Goal: Information Seeking & Learning: Learn about a topic

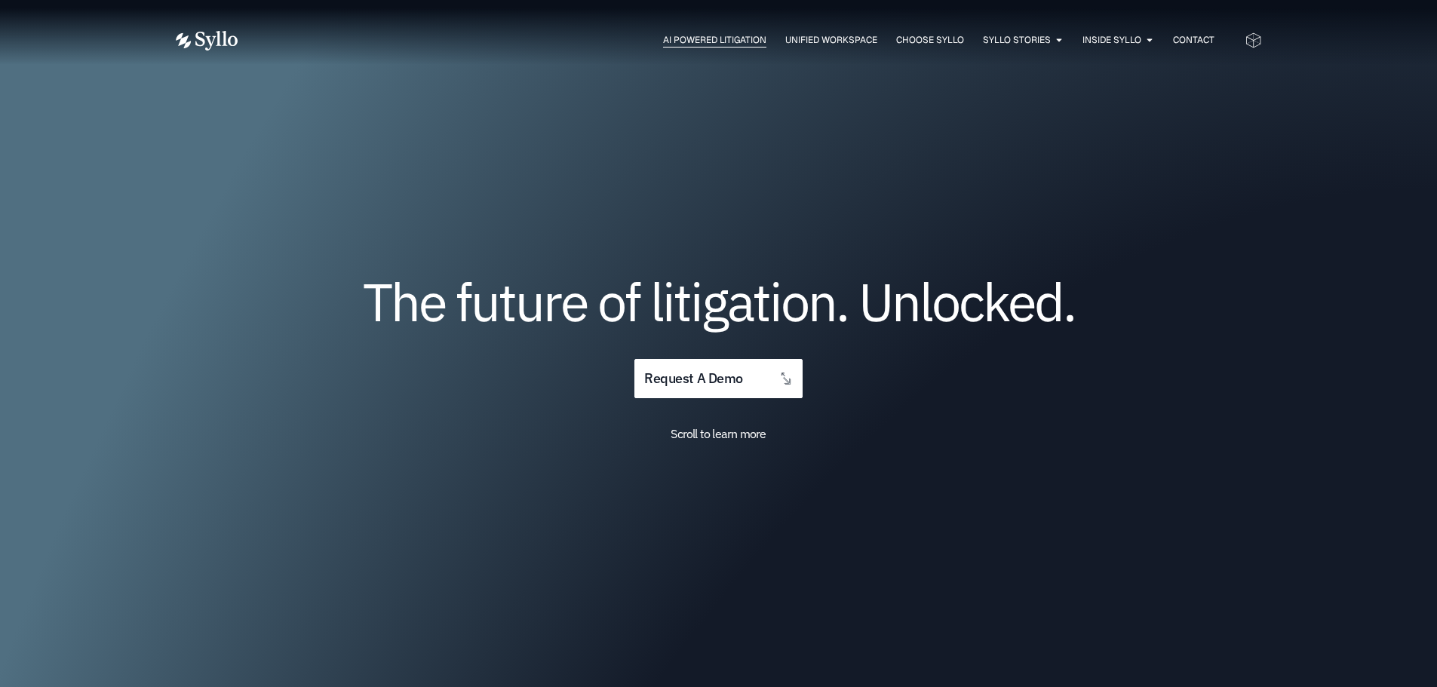
click at [690, 41] on span "AI Powered Litigation" at bounding box center [714, 40] width 103 height 14
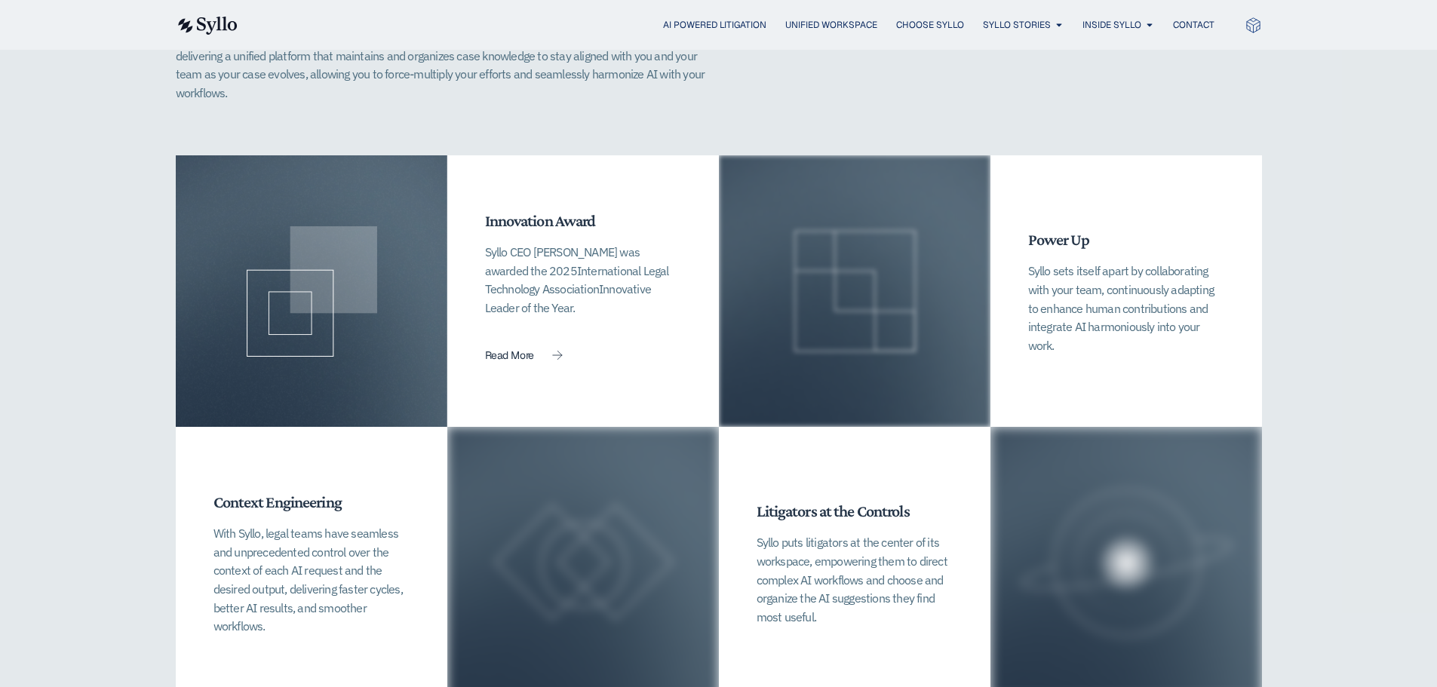
scroll to position [3394, 0]
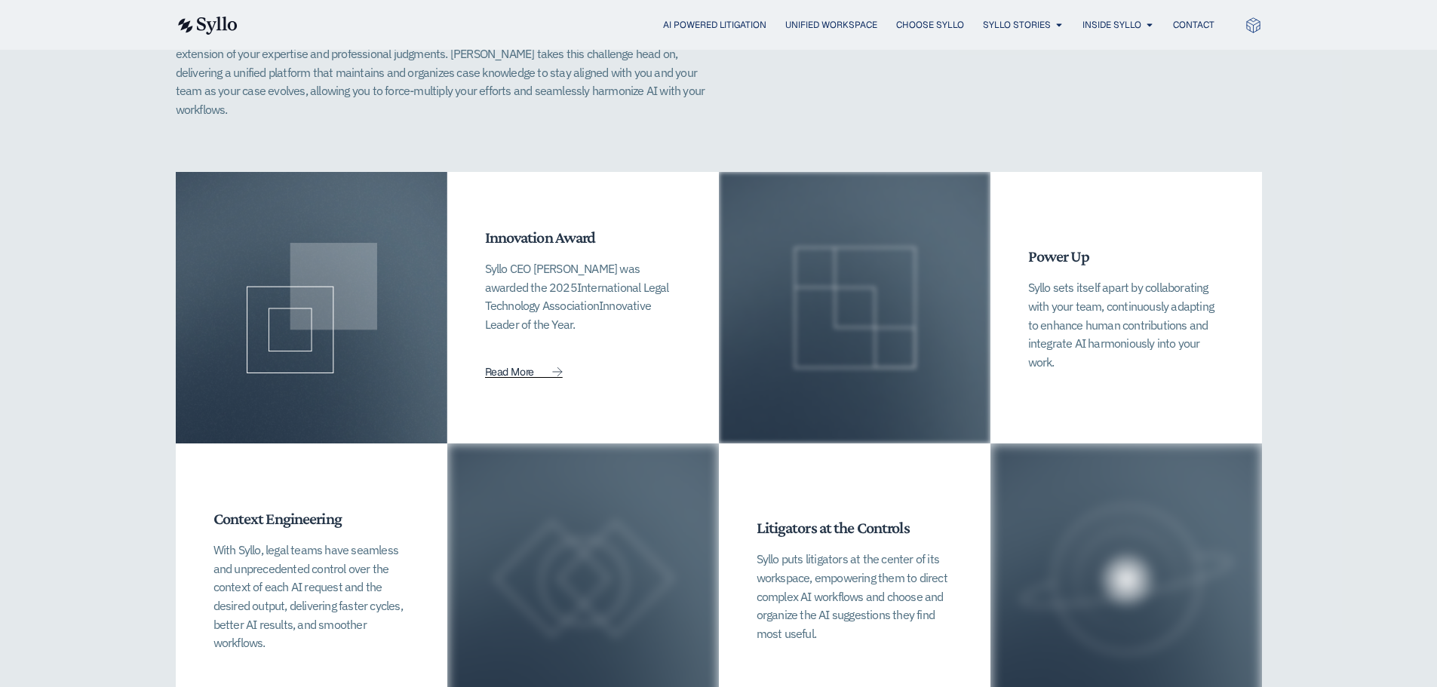
click at [561, 367] on icon at bounding box center [557, 371] width 9 height 8
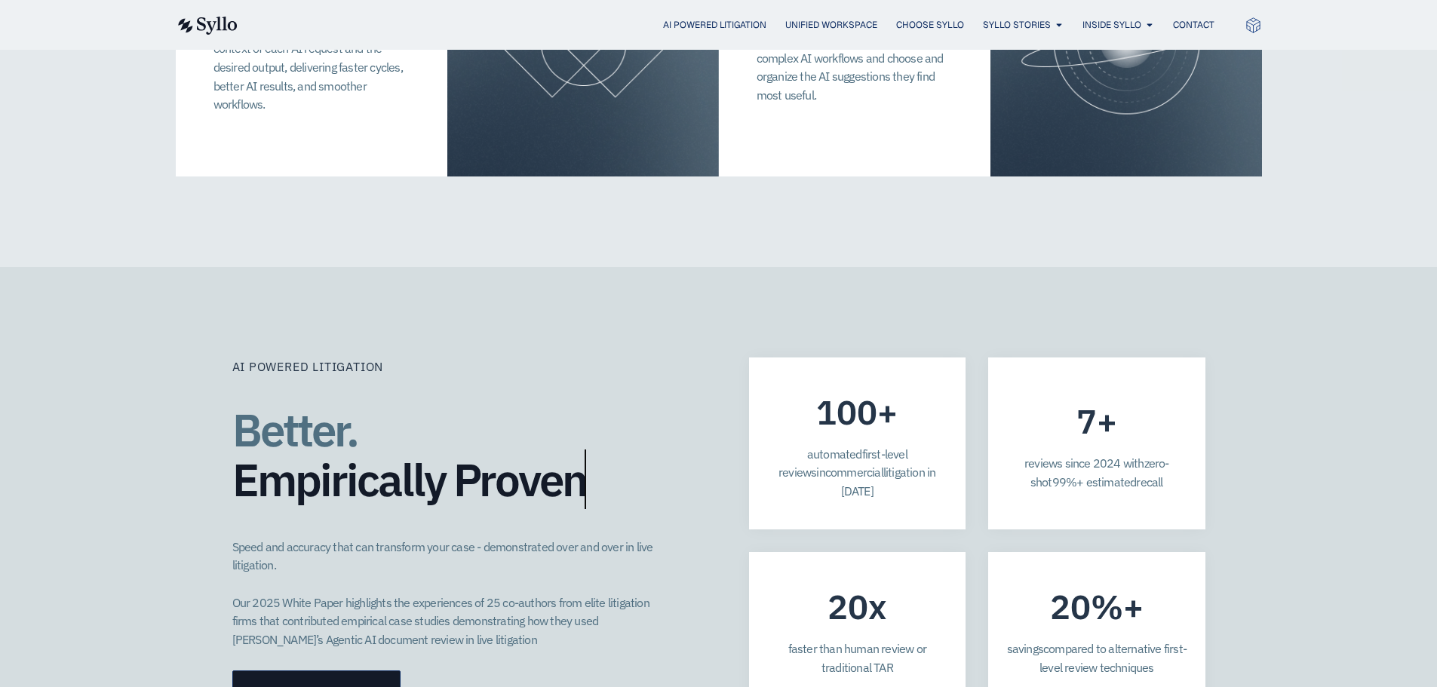
scroll to position [3997, 0]
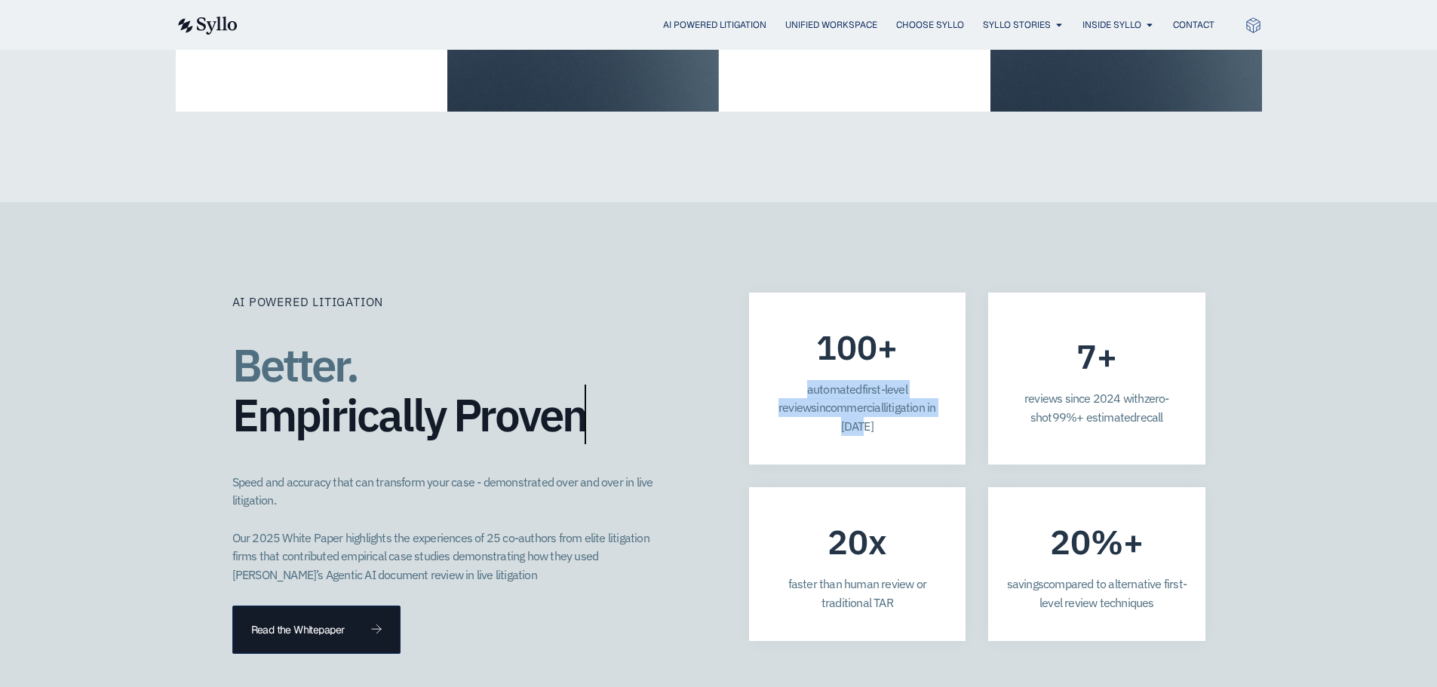
drag, startPoint x: 813, startPoint y: 351, endPoint x: 777, endPoint y: 335, distance: 39.5
click at [777, 380] on p "a utomated first-level reviews in commercial litigation in 2025" at bounding box center [857, 408] width 181 height 56
click at [1120, 410] on span "99%+ estimated" at bounding box center [1094, 417] width 84 height 15
drag, startPoint x: 1115, startPoint y: 356, endPoint x: 1012, endPoint y: 332, distance: 106.1
click at [1012, 389] on p "reviews since 20 2 4 with zero-shot 99%+ estimated recall" at bounding box center [1096, 407] width 181 height 37
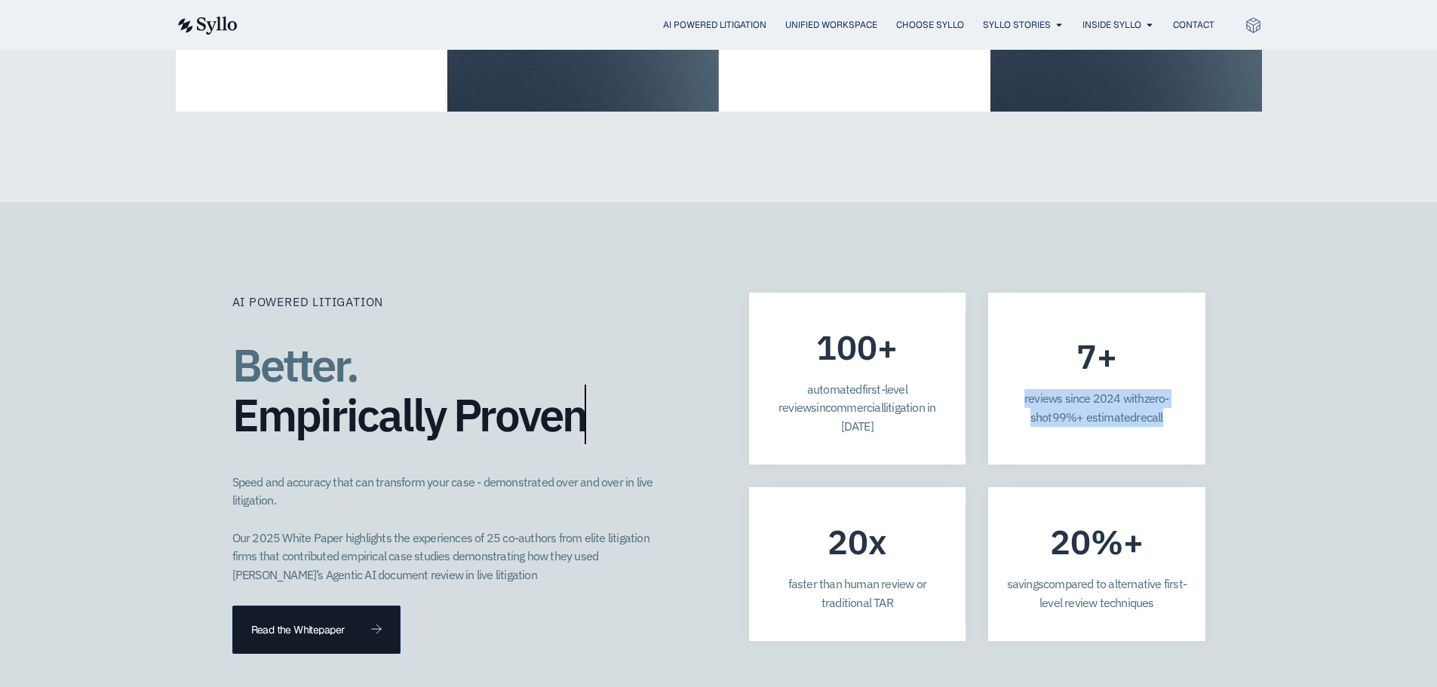
click at [1082, 391] on span "reviews since 20" at bounding box center [1065, 398] width 82 height 15
drag, startPoint x: 909, startPoint y: 535, endPoint x: 777, endPoint y: 504, distance: 135.6
click at [777, 575] on div "faster than human review or traditional TAR" at bounding box center [857, 599] width 181 height 48
drag, startPoint x: 1017, startPoint y: 508, endPoint x: 1124, endPoint y: 512, distance: 106.4
click at [1020, 576] on span "savings" at bounding box center [1025, 583] width 36 height 15
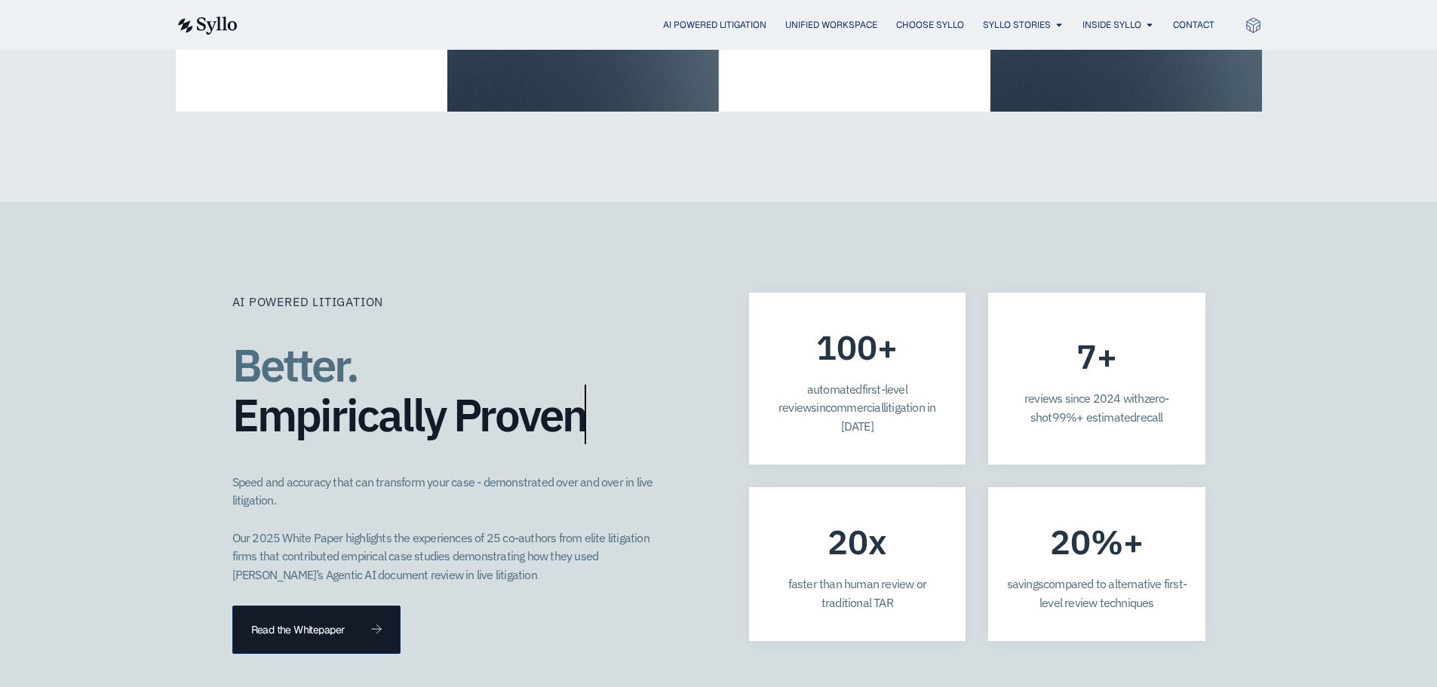
drag, startPoint x: 1155, startPoint y: 528, endPoint x: 1008, endPoint y: 513, distance: 148.6
click at [1008, 575] on p "savings compared to alternative first-level review techniques" at bounding box center [1096, 593] width 181 height 37
click at [1118, 576] on span "compared to alternative first-level review techniques" at bounding box center [1112, 593] width 147 height 34
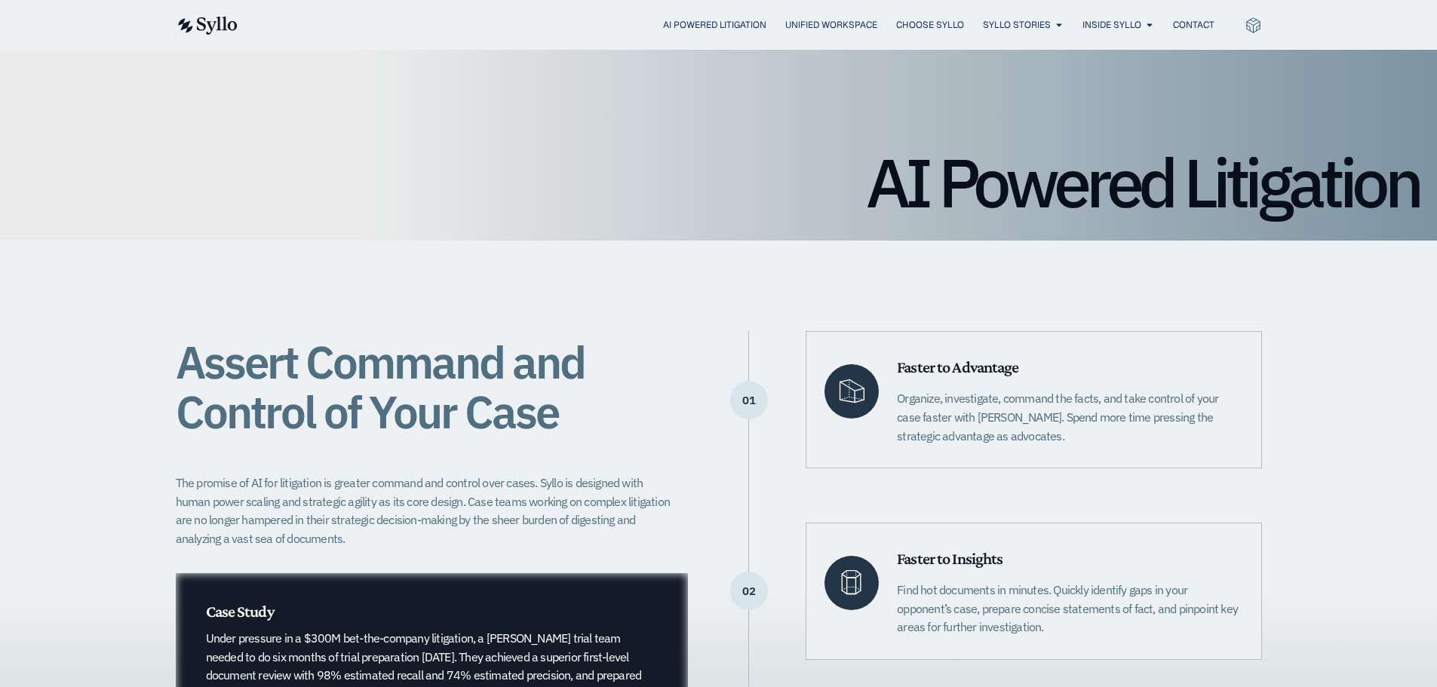
scroll to position [302, 0]
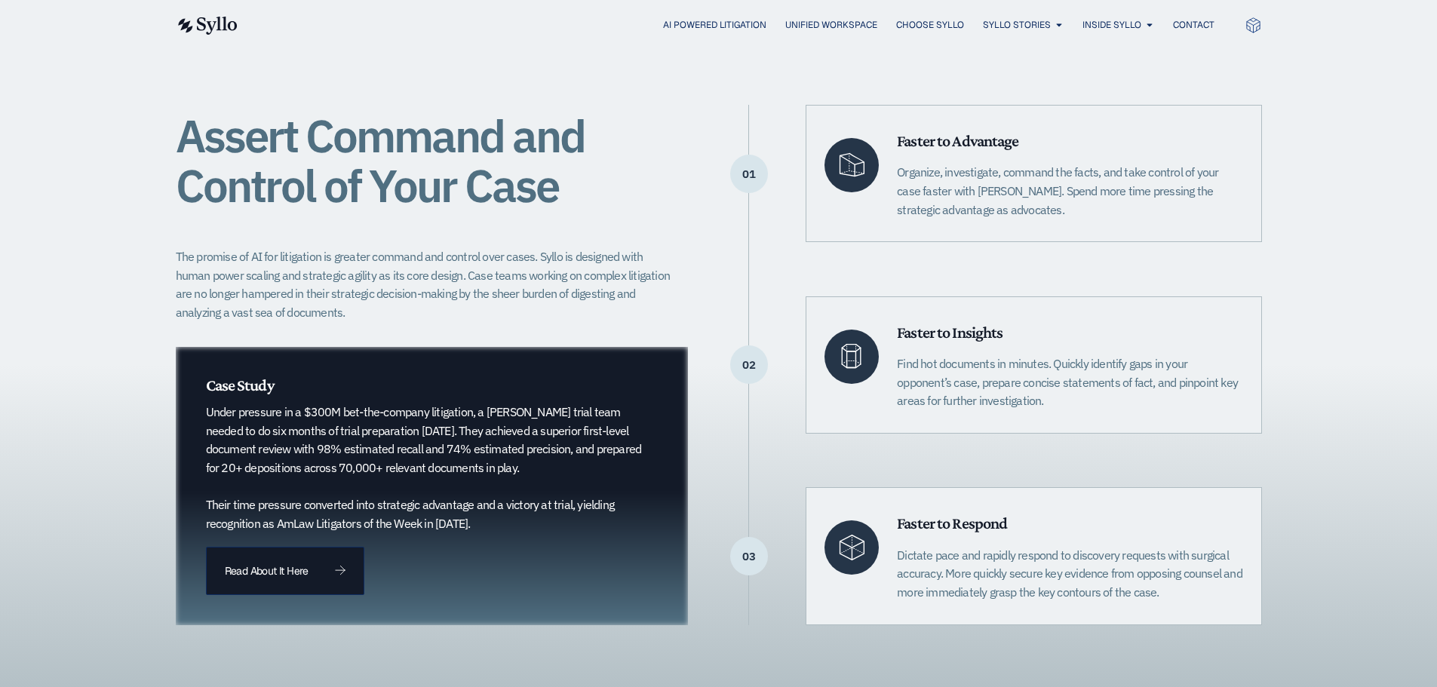
drag, startPoint x: 1045, startPoint y: 405, endPoint x: 892, endPoint y: 367, distance: 157.1
click at [892, 367] on div "Faster to Insights Find hot documents in minutes. Quickly identify gaps in your…" at bounding box center [1033, 364] width 456 height 137
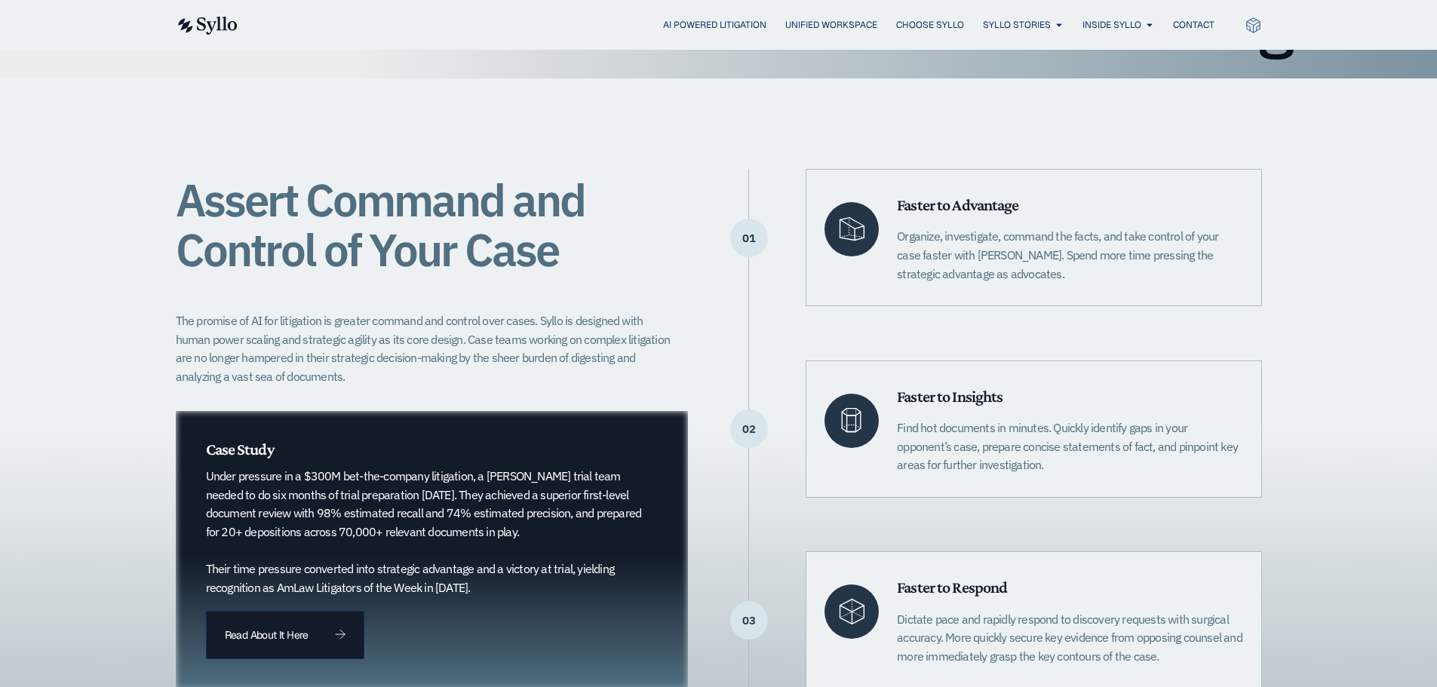
scroll to position [75, 0]
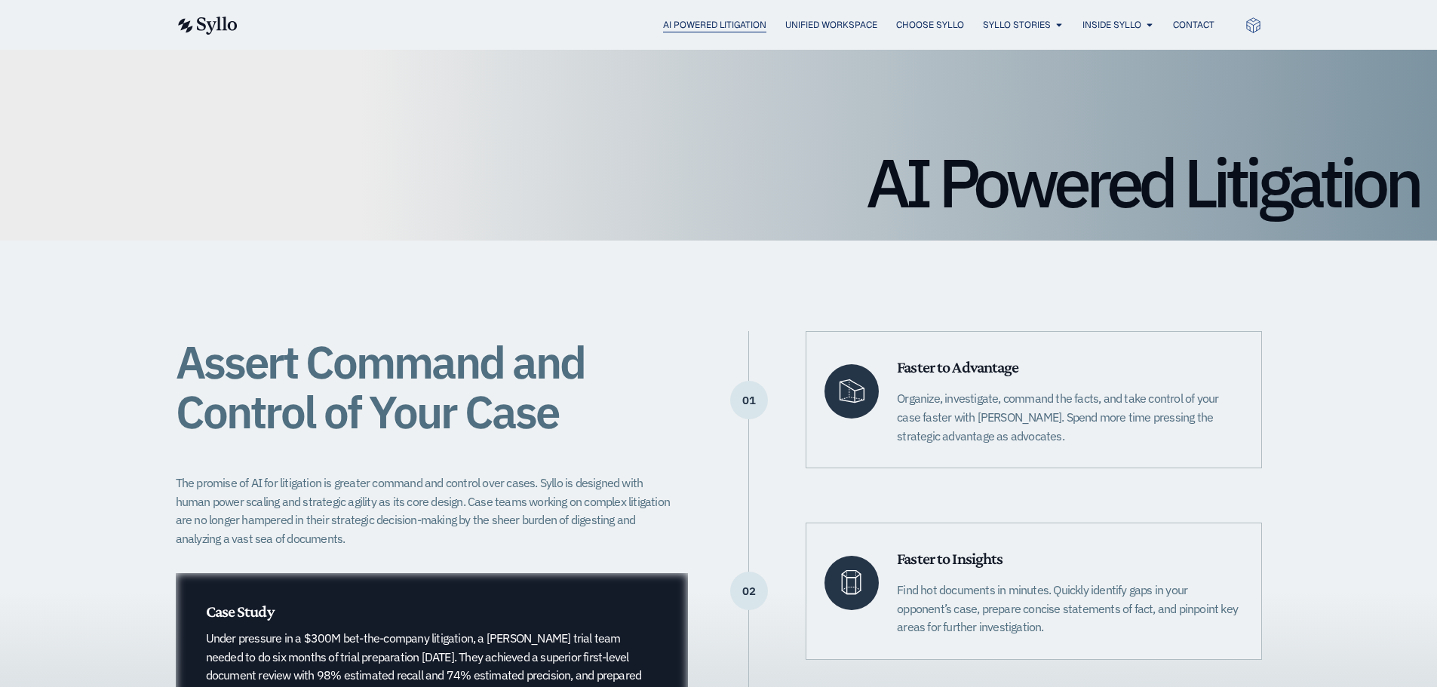
click at [710, 18] on span "AI Powered Litigation" at bounding box center [714, 25] width 103 height 14
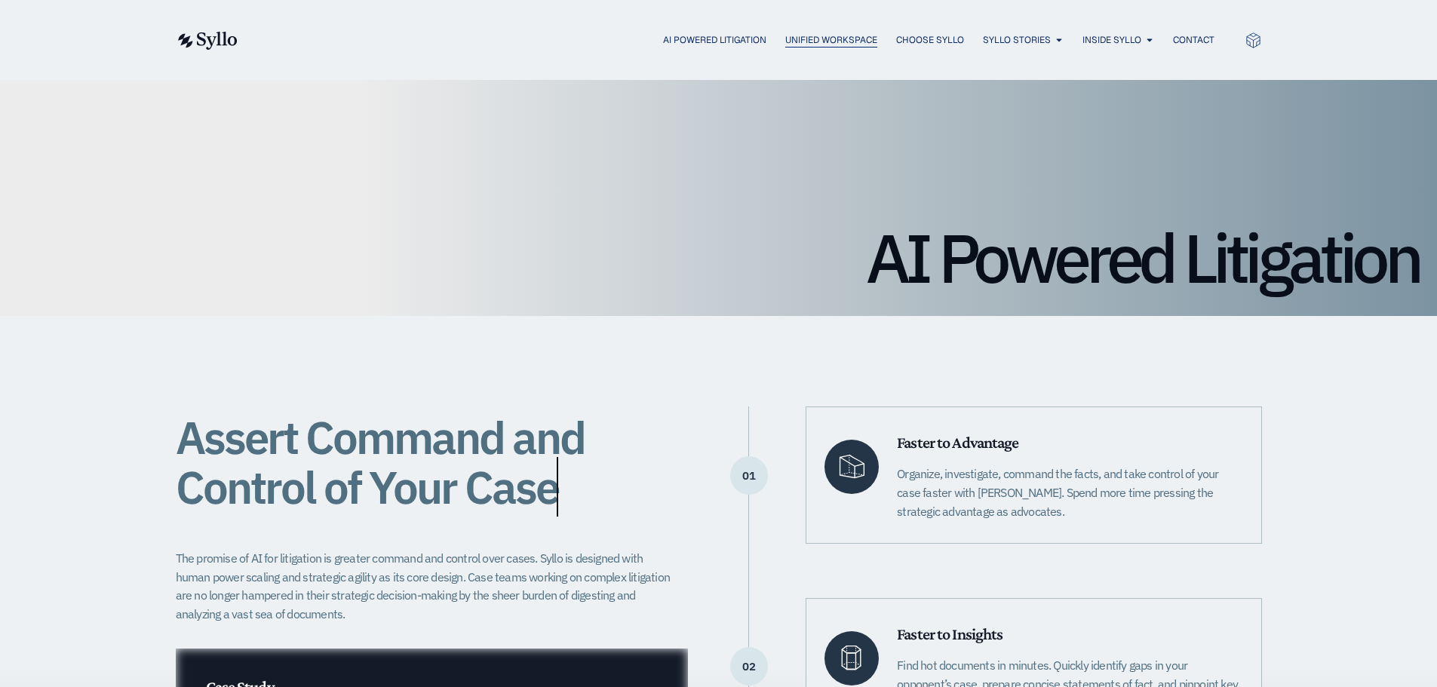
click at [841, 39] on span "Unified Workspace" at bounding box center [831, 40] width 92 height 14
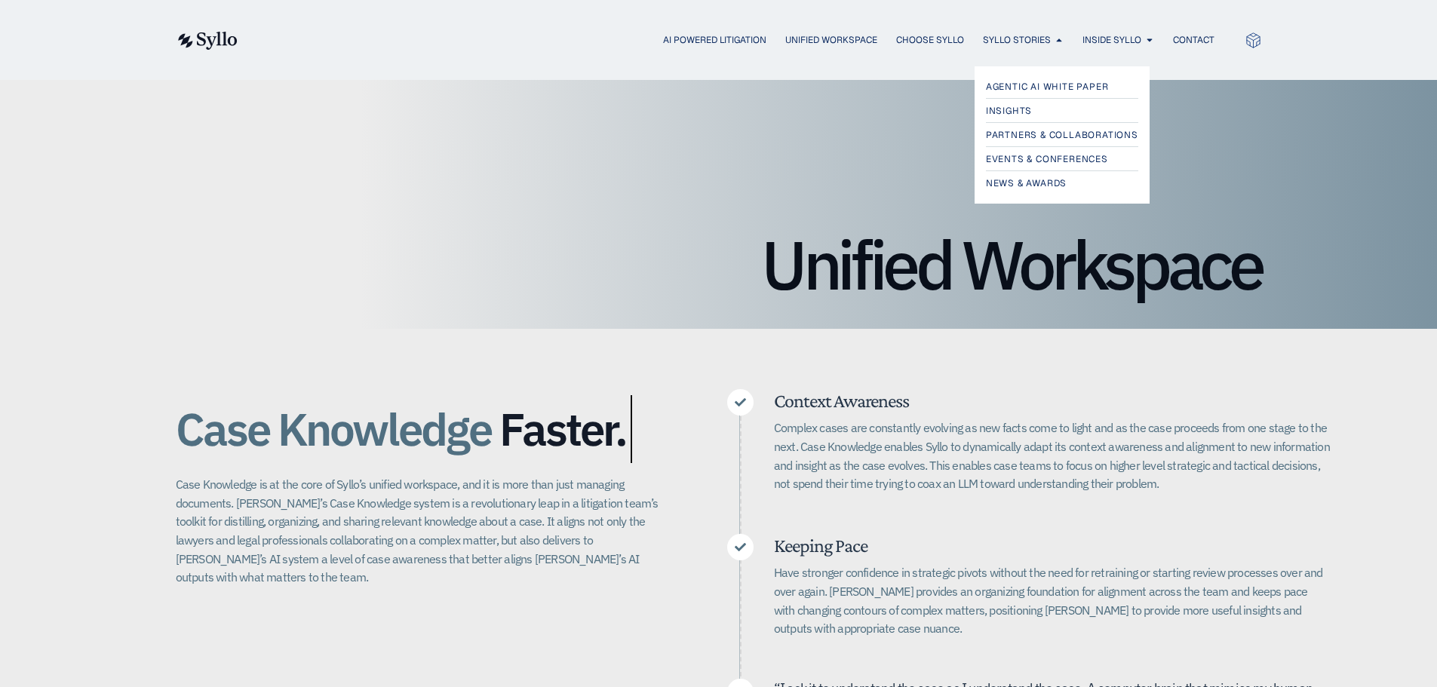
click at [1134, 48] on div "Agentic AI White Paper Insights Partners & Collaborations Events & Conferences …" at bounding box center [718, 126] width 1437 height 156
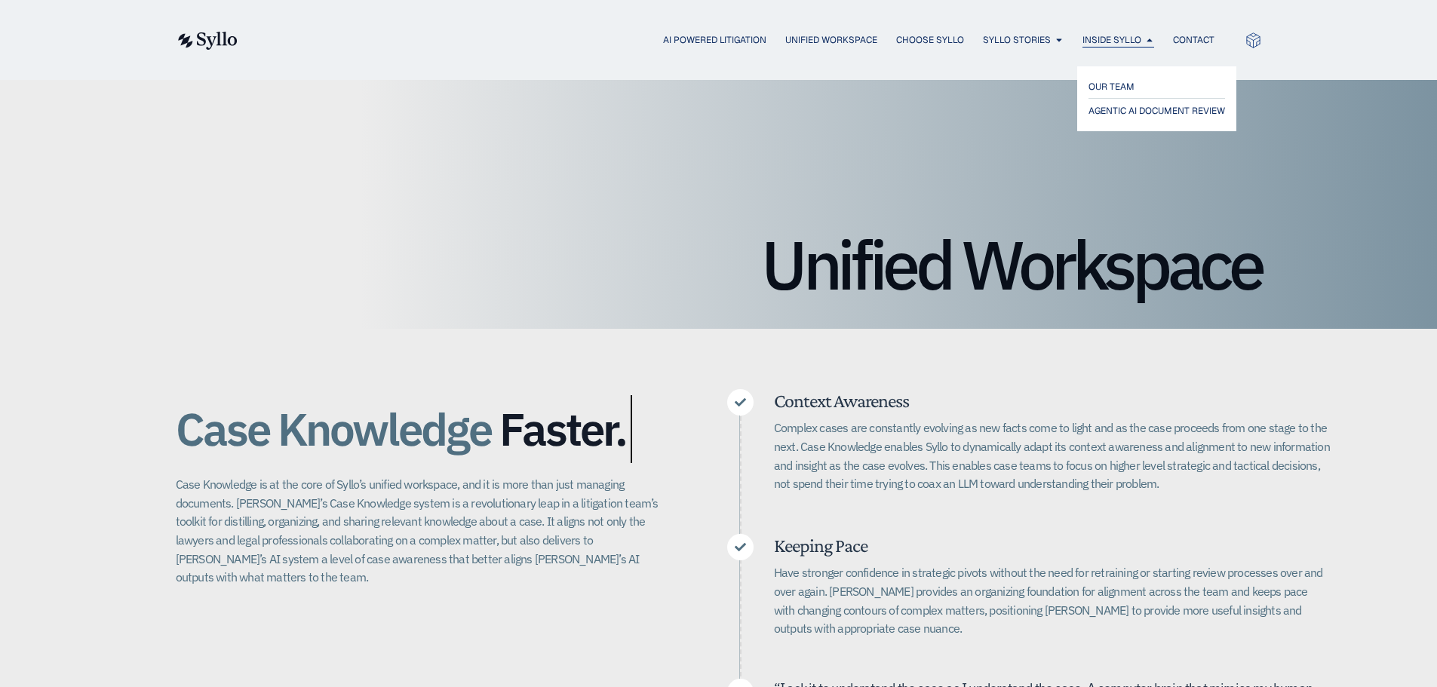
click at [1128, 45] on span "Inside Syllo" at bounding box center [1111, 40] width 59 height 14
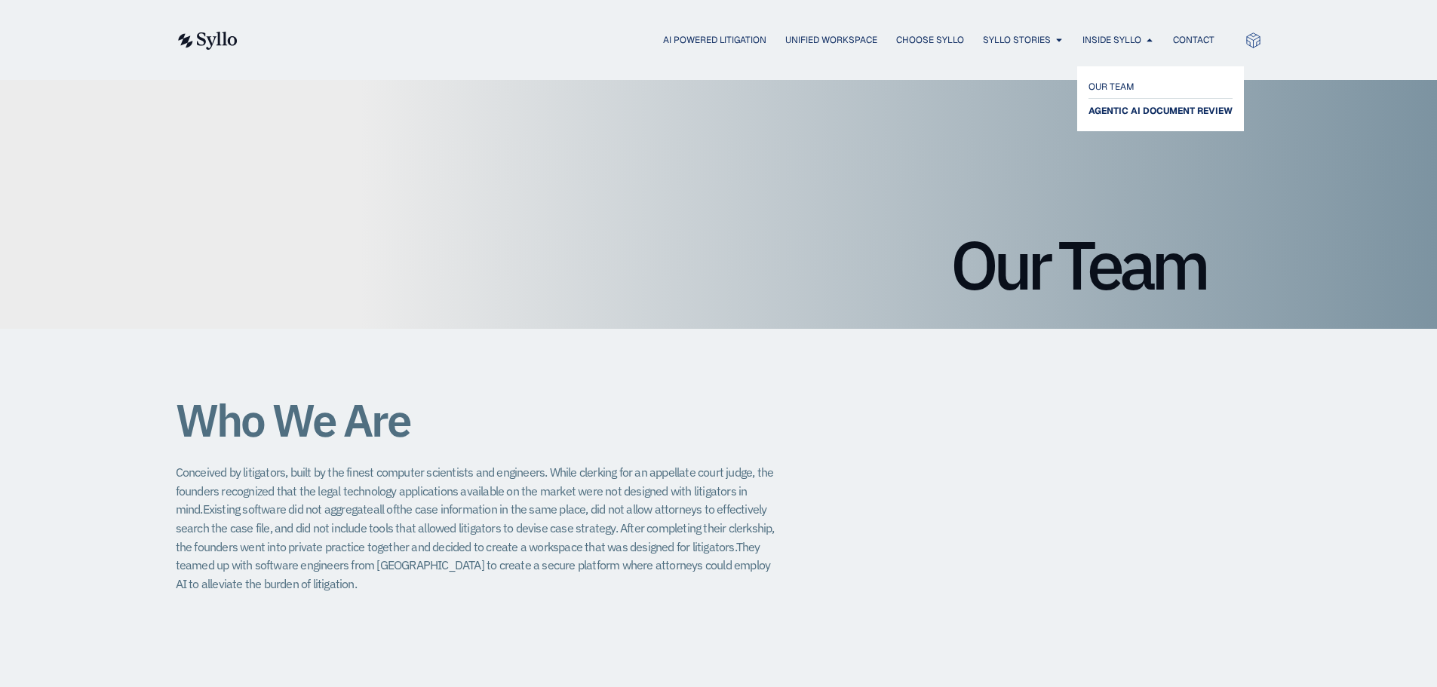
click at [1137, 103] on span "AGENTIC AI DOCUMENT REVIEW" at bounding box center [1160, 111] width 144 height 18
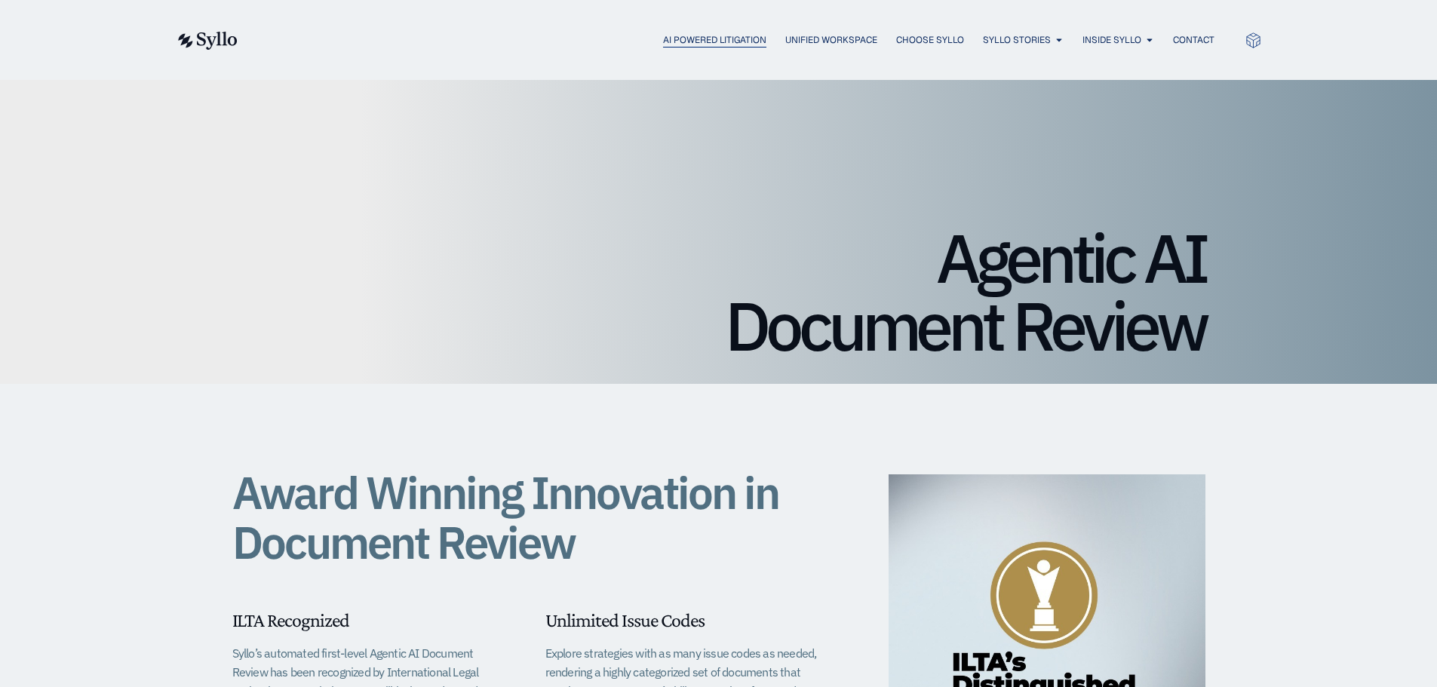
click at [735, 38] on span "AI Powered Litigation" at bounding box center [714, 40] width 103 height 14
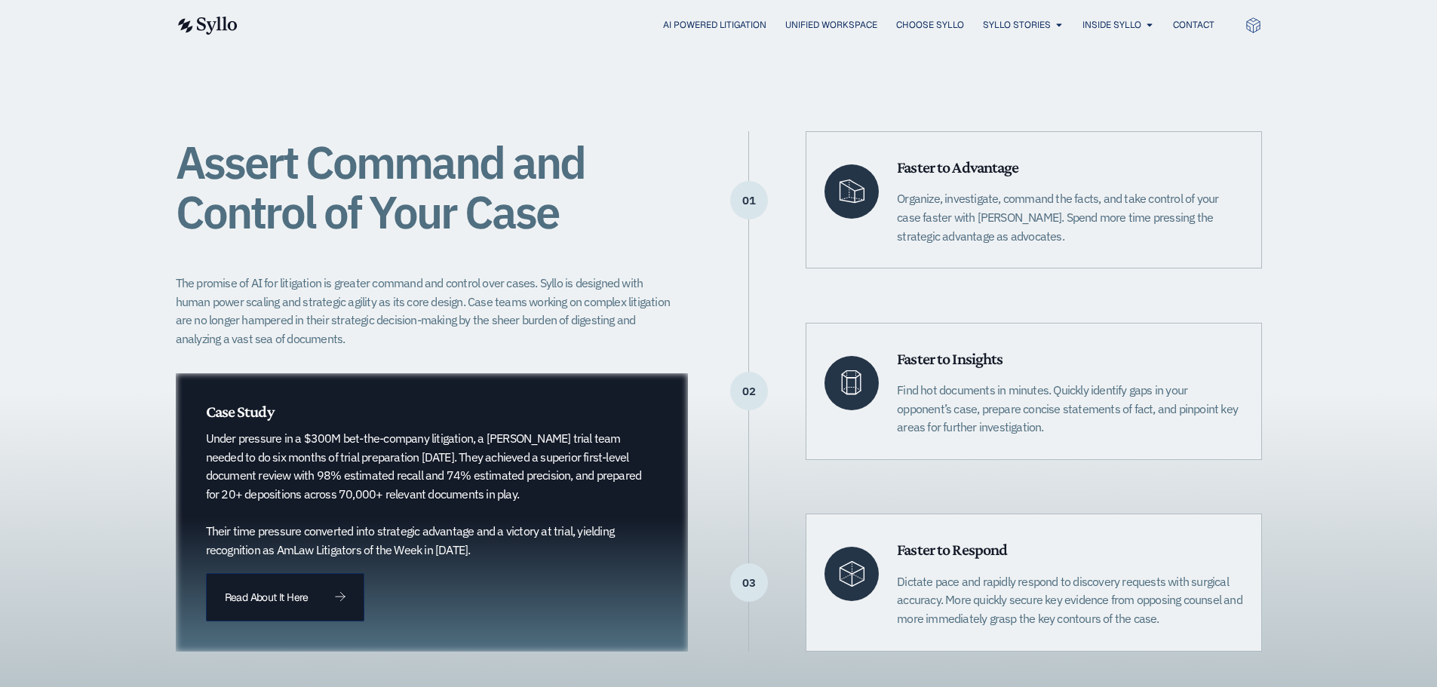
scroll to position [302, 0]
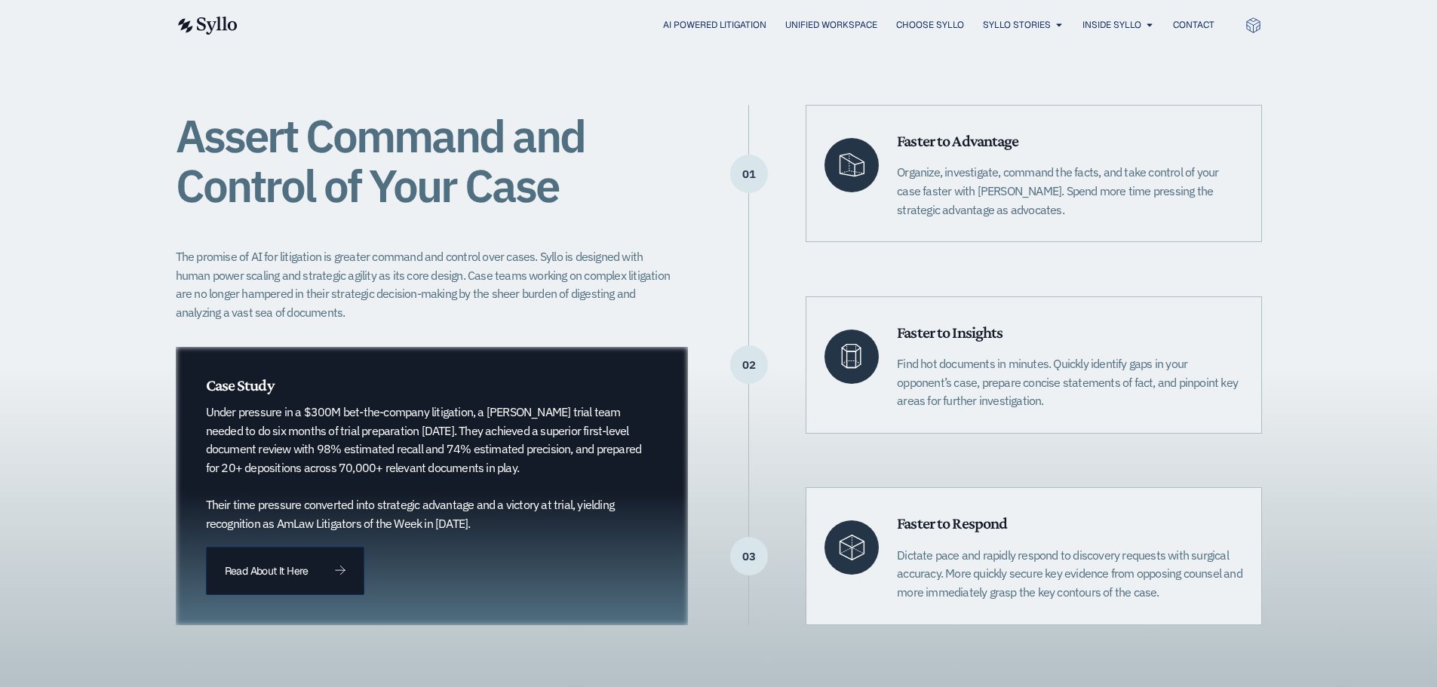
drag, startPoint x: 1048, startPoint y: 400, endPoint x: 894, endPoint y: 362, distance: 159.1
click at [894, 362] on div "Faster to Insights Find hot documents in minutes. Quickly identify gaps in your…" at bounding box center [1033, 364] width 456 height 137
click at [735, 504] on div "Assert Command and Control of Your Case The promise of AI for litigation is gre…" at bounding box center [719, 365] width 1086 height 520
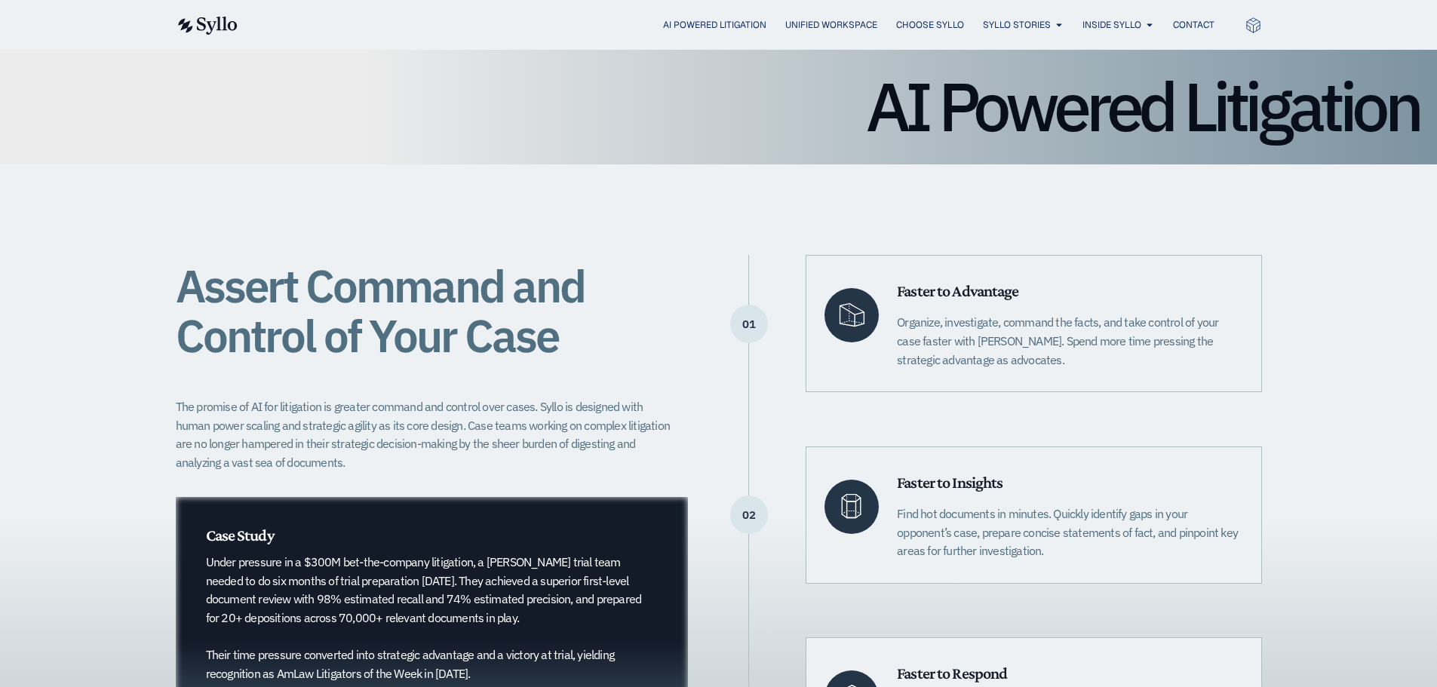
scroll to position [151, 0]
click at [735, 404] on div "Assert Command and Control of Your Case The promise of AI for litigation is gre…" at bounding box center [719, 516] width 1086 height 520
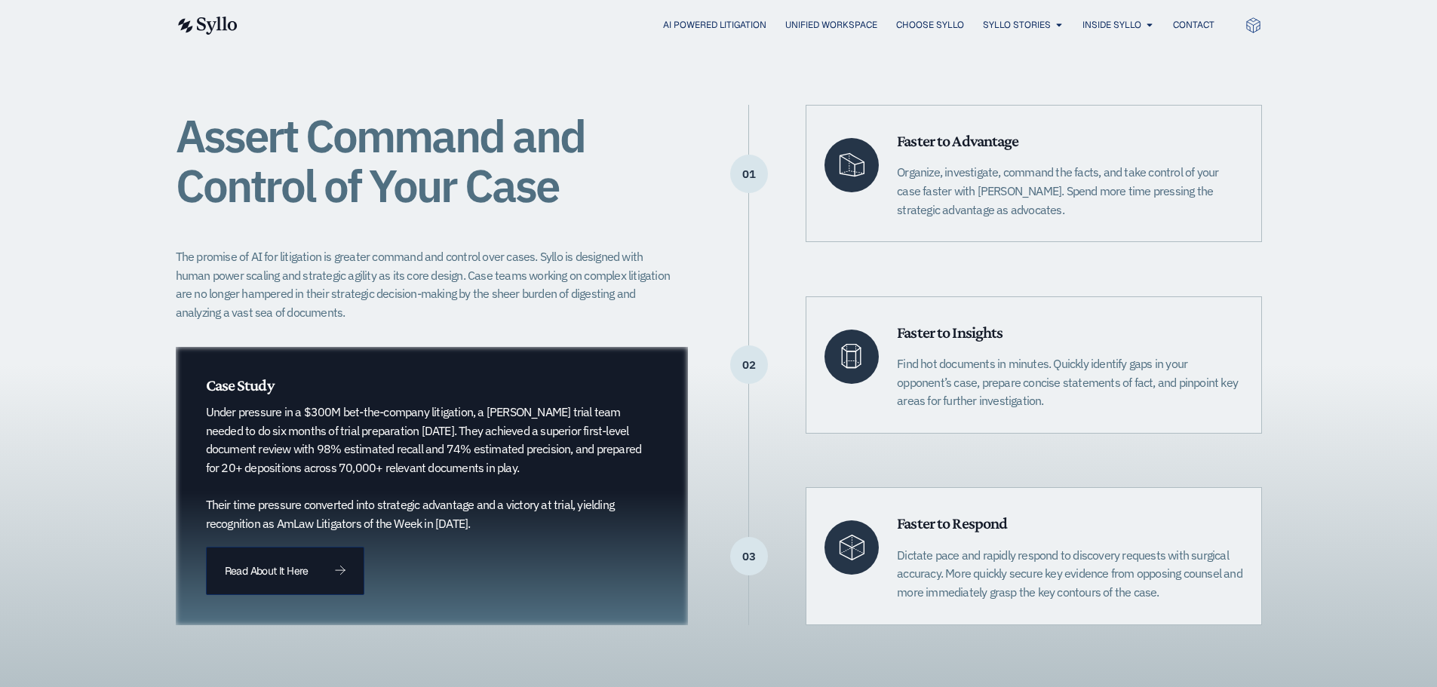
drag, startPoint x: 563, startPoint y: 468, endPoint x: 205, endPoint y: 414, distance: 361.5
click at [206, 414] on p "Under pressure in a $300M bet-the-company litigation, a Quinn Emanuel trial tea…" at bounding box center [424, 468] width 437 height 130
click at [335, 566] on icon at bounding box center [340, 570] width 11 height 9
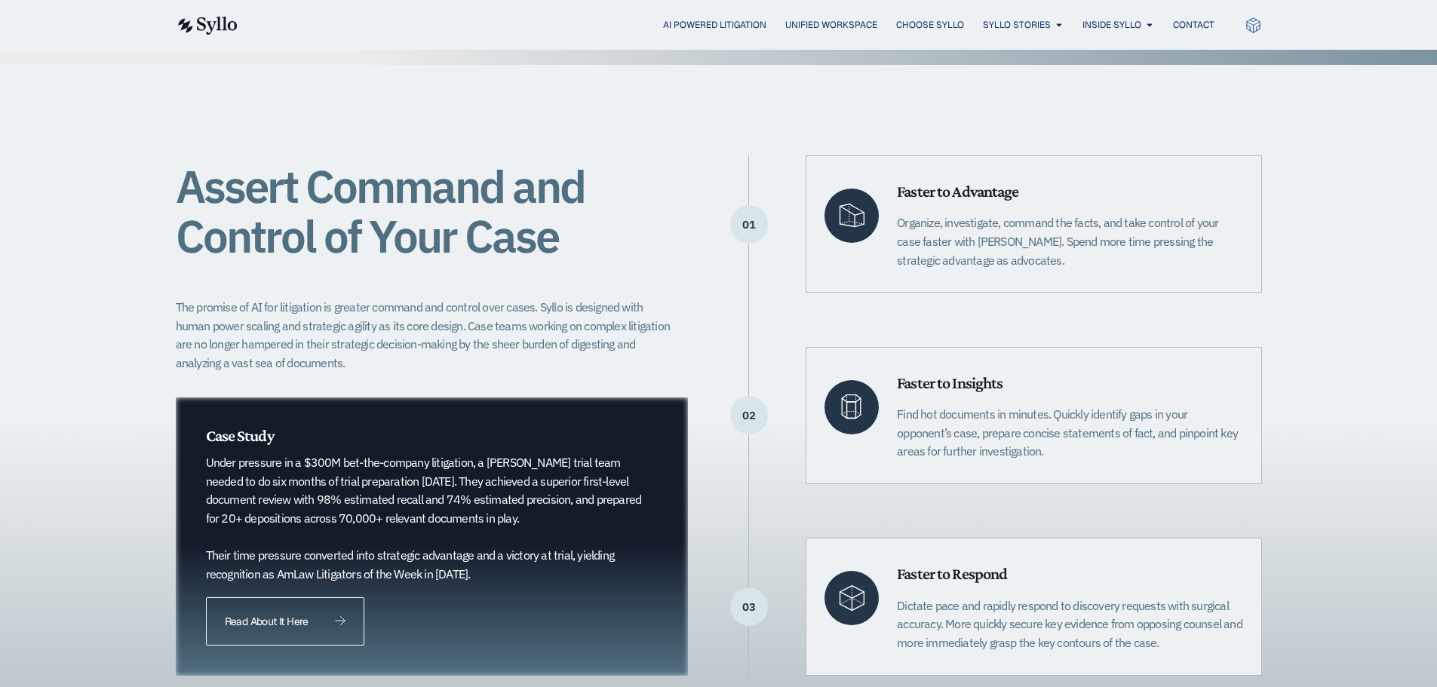
scroll to position [0, 0]
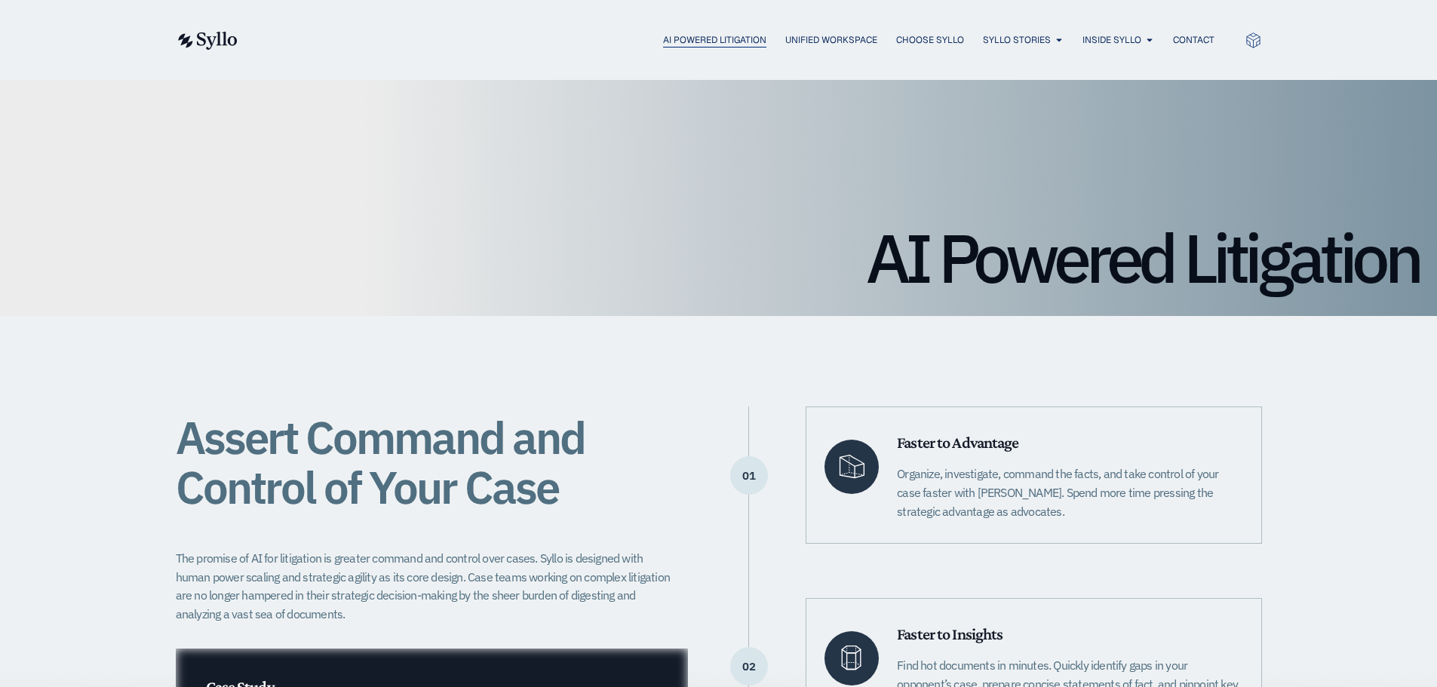
click at [700, 40] on span "AI Powered Litigation" at bounding box center [714, 40] width 103 height 14
click at [947, 36] on span "Choose Syllo" at bounding box center [930, 40] width 68 height 14
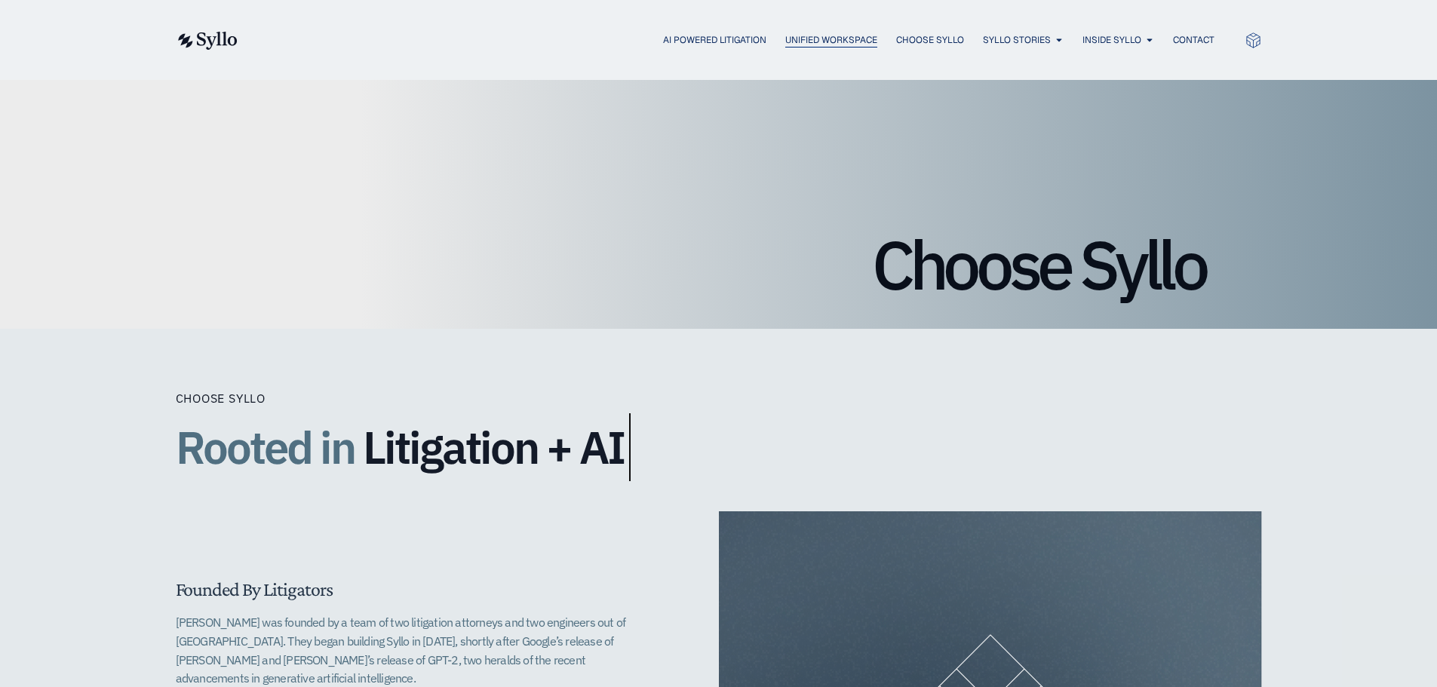
click at [785, 36] on span "Unified Workspace" at bounding box center [831, 40] width 92 height 14
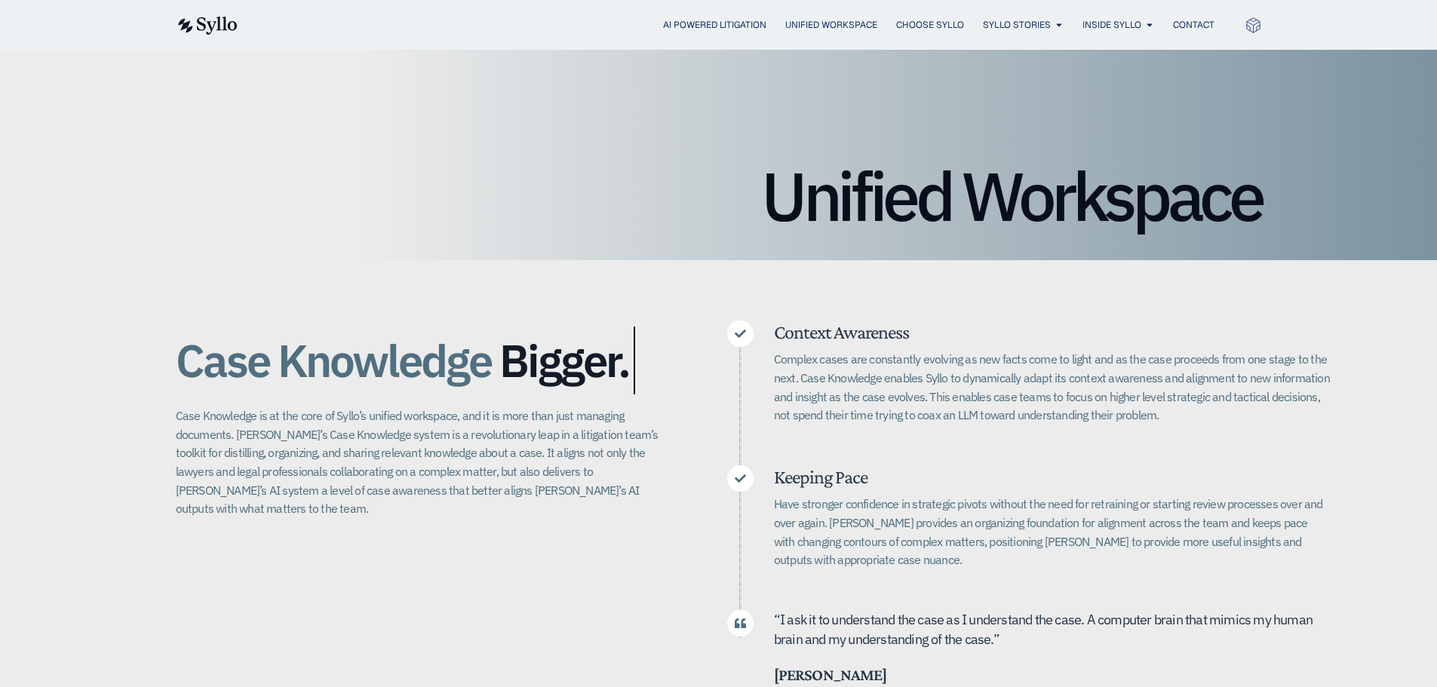
scroll to position [151, 0]
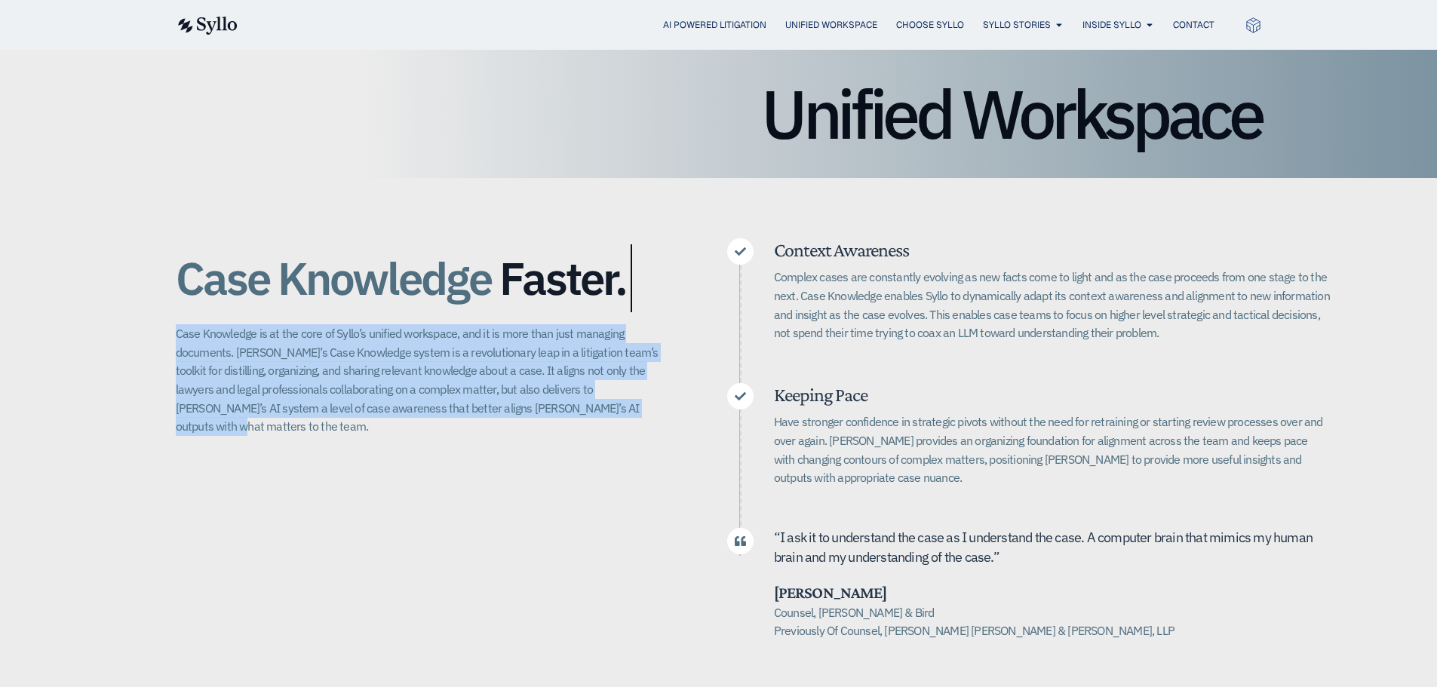
drag, startPoint x: 508, startPoint y: 417, endPoint x: 186, endPoint y: 328, distance: 334.1
click at [171, 328] on div "Case Knowledge Better. Bigger. Faster. Case Knowledge is at the core of Syllo’s…" at bounding box center [718, 439] width 1437 height 523
click at [628, 422] on div "Case Knowledge Better. Bigger. Faster. Case Knowledge is at the core of Syllo’s…" at bounding box center [421, 439] width 491 height 402
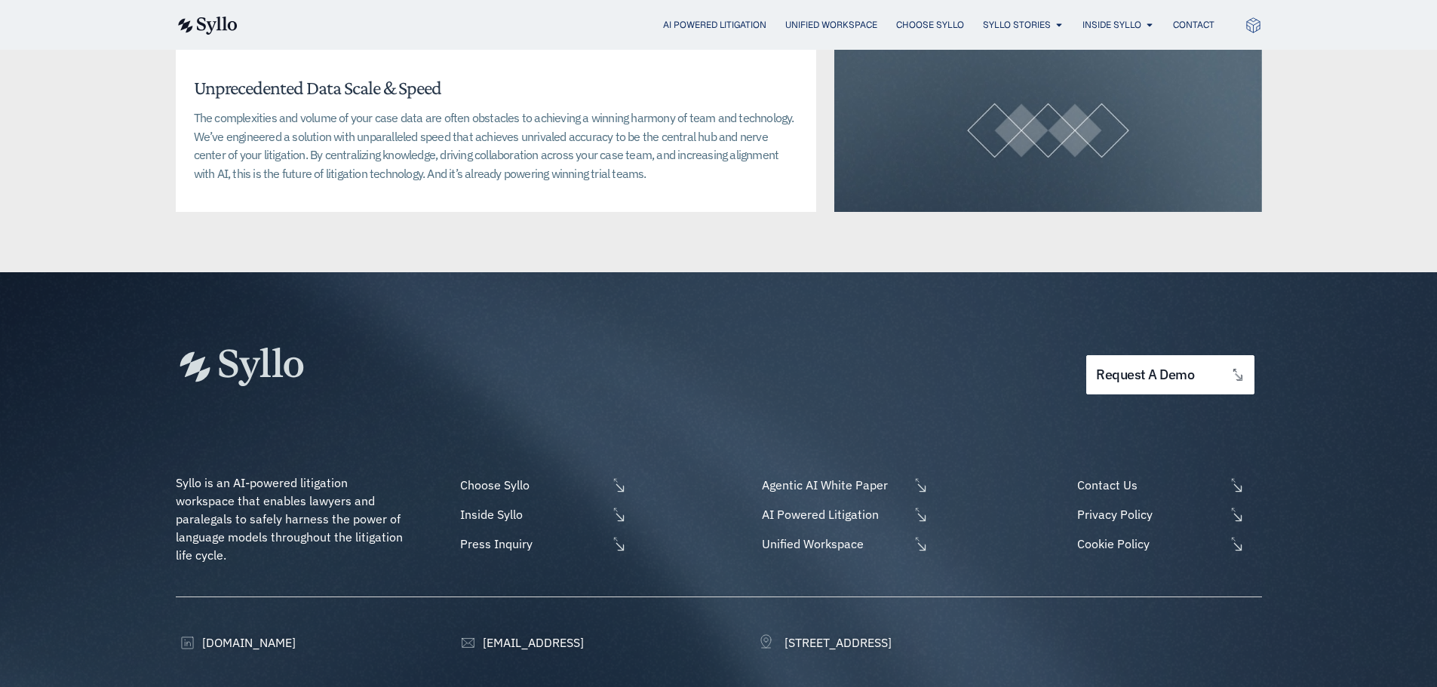
scroll to position [3781, 0]
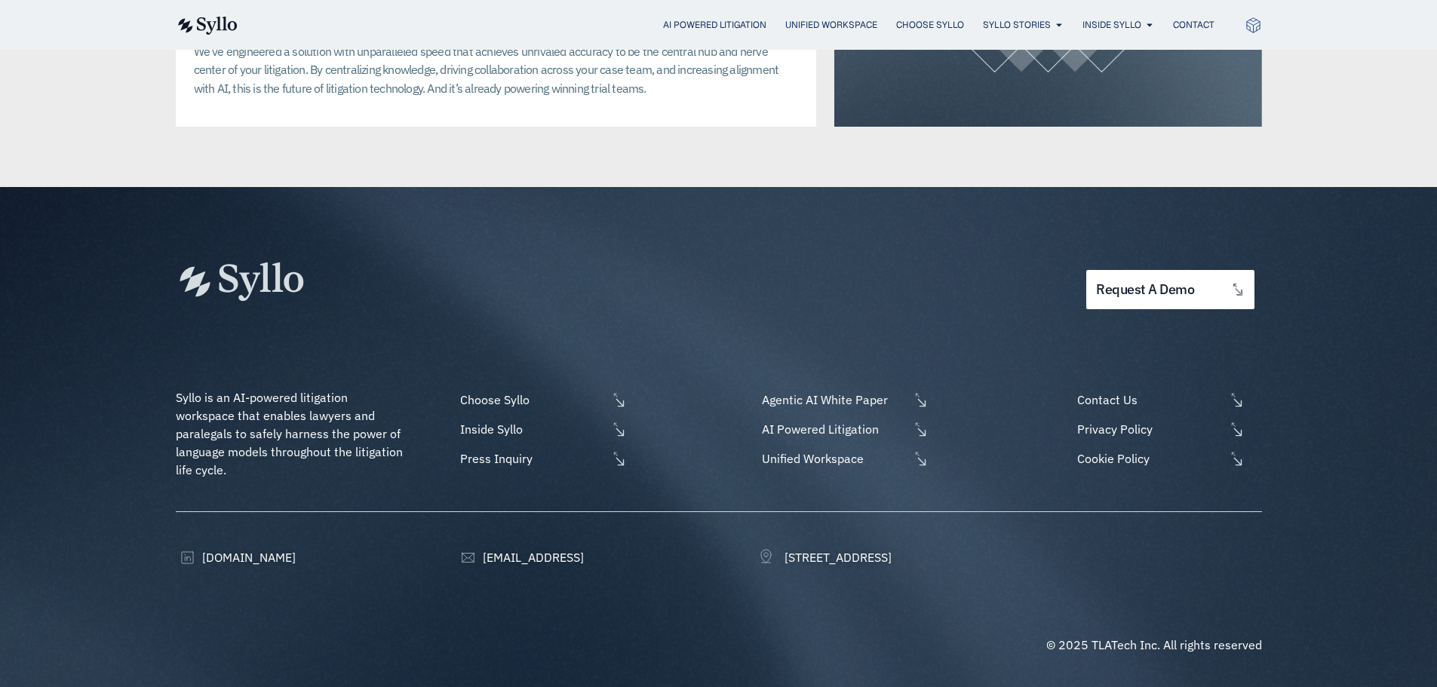
click at [238, 543] on div "request a demo Syllo is an AI-powered litigation workspace that enables lawyers…" at bounding box center [719, 437] width 1086 height 500
click at [231, 551] on span "[DOMAIN_NAME]" at bounding box center [246, 557] width 97 height 18
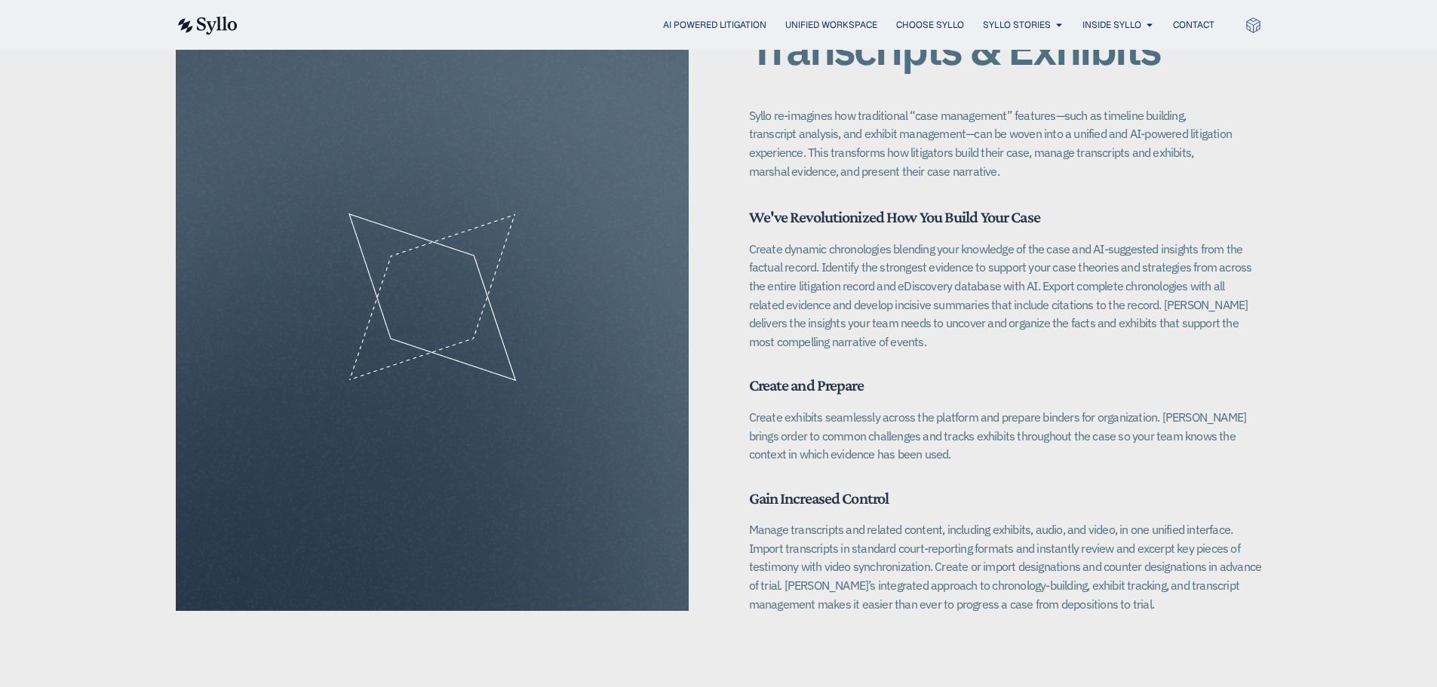
scroll to position [1895, 0]
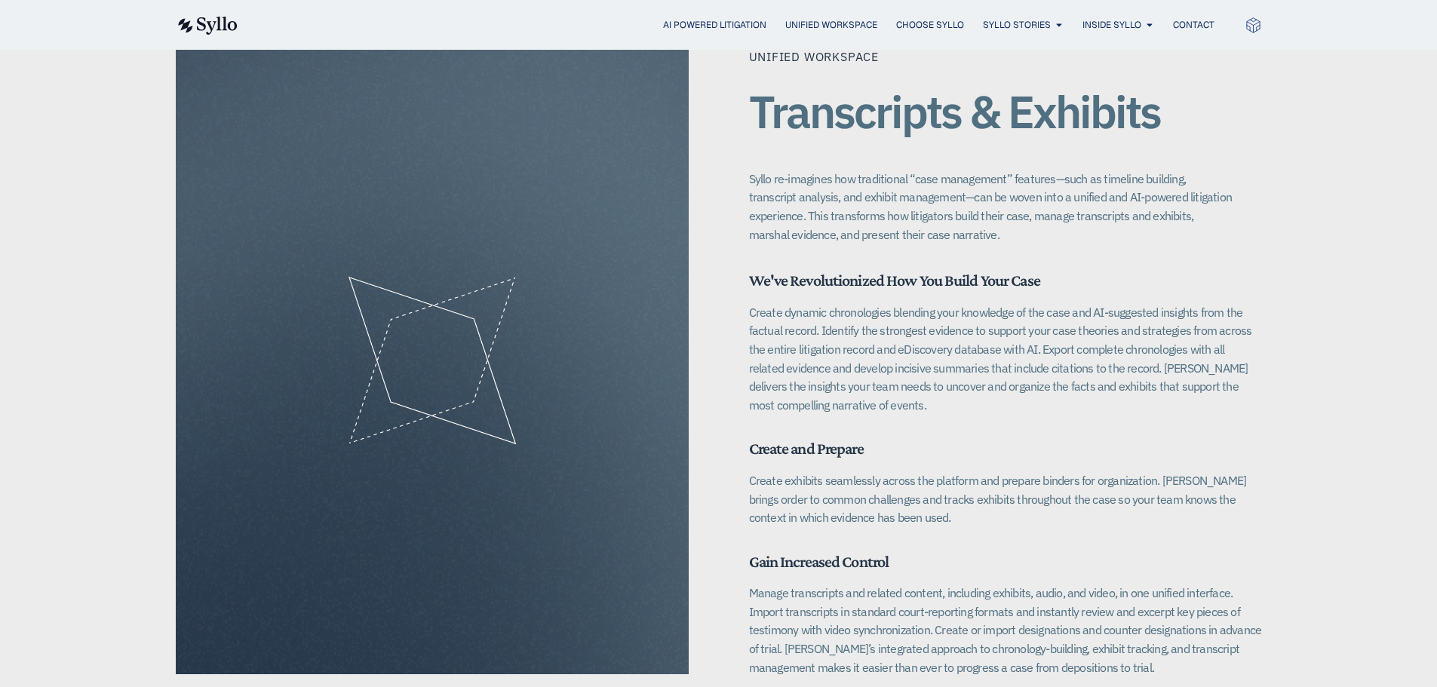
click at [212, 17] on img at bounding box center [207, 26] width 62 height 18
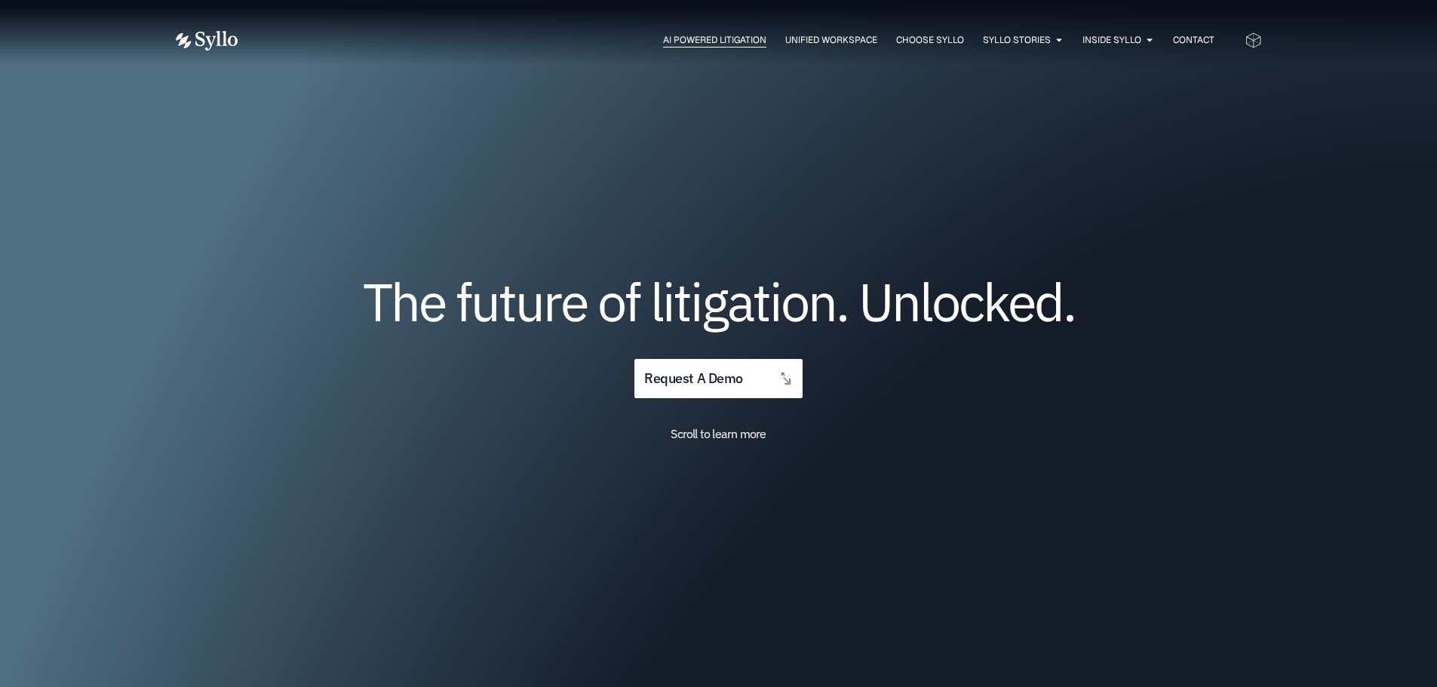
click at [714, 47] on div "AI Powered Litigation" at bounding box center [714, 40] width 103 height 14
click at [673, 33] on span "AI Powered Litigation" at bounding box center [714, 40] width 103 height 14
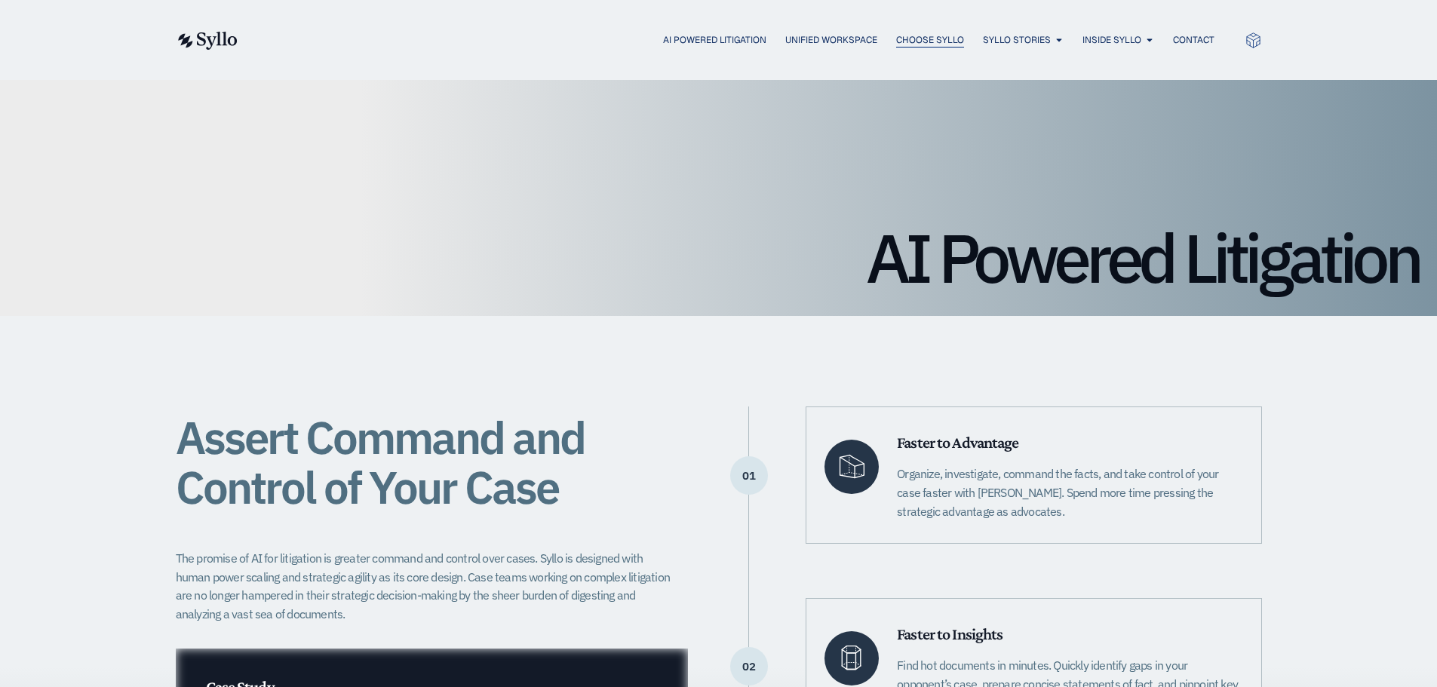
click at [905, 41] on span "Choose Syllo" at bounding box center [930, 40] width 68 height 14
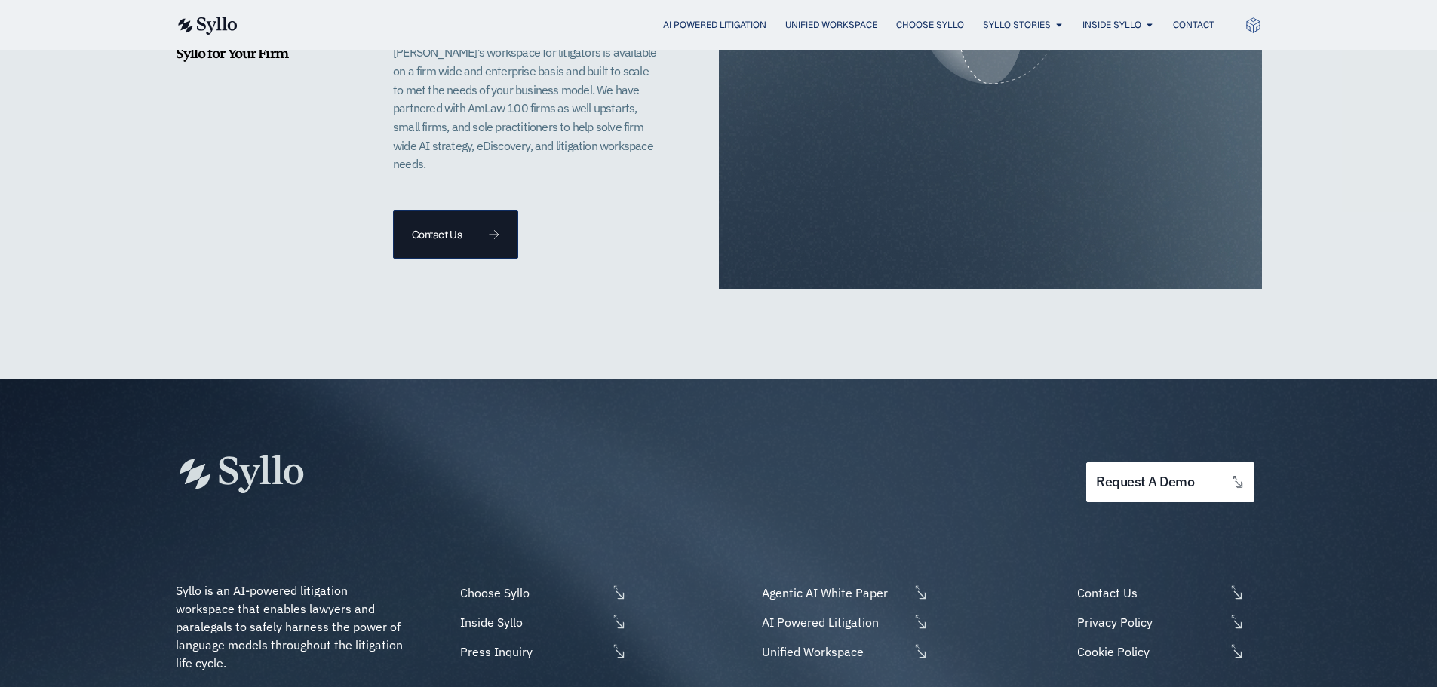
scroll to position [3696, 0]
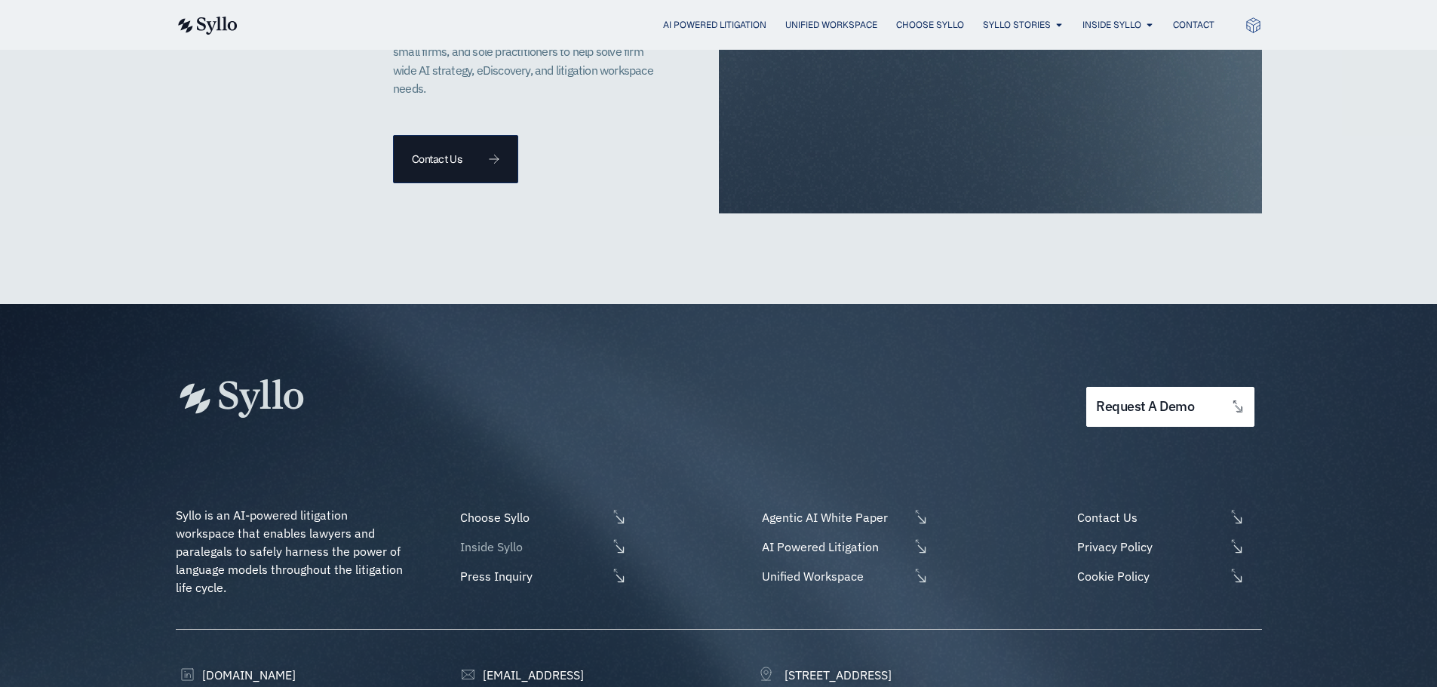
click at [509, 538] on span "Inside Syllo" at bounding box center [531, 547] width 151 height 18
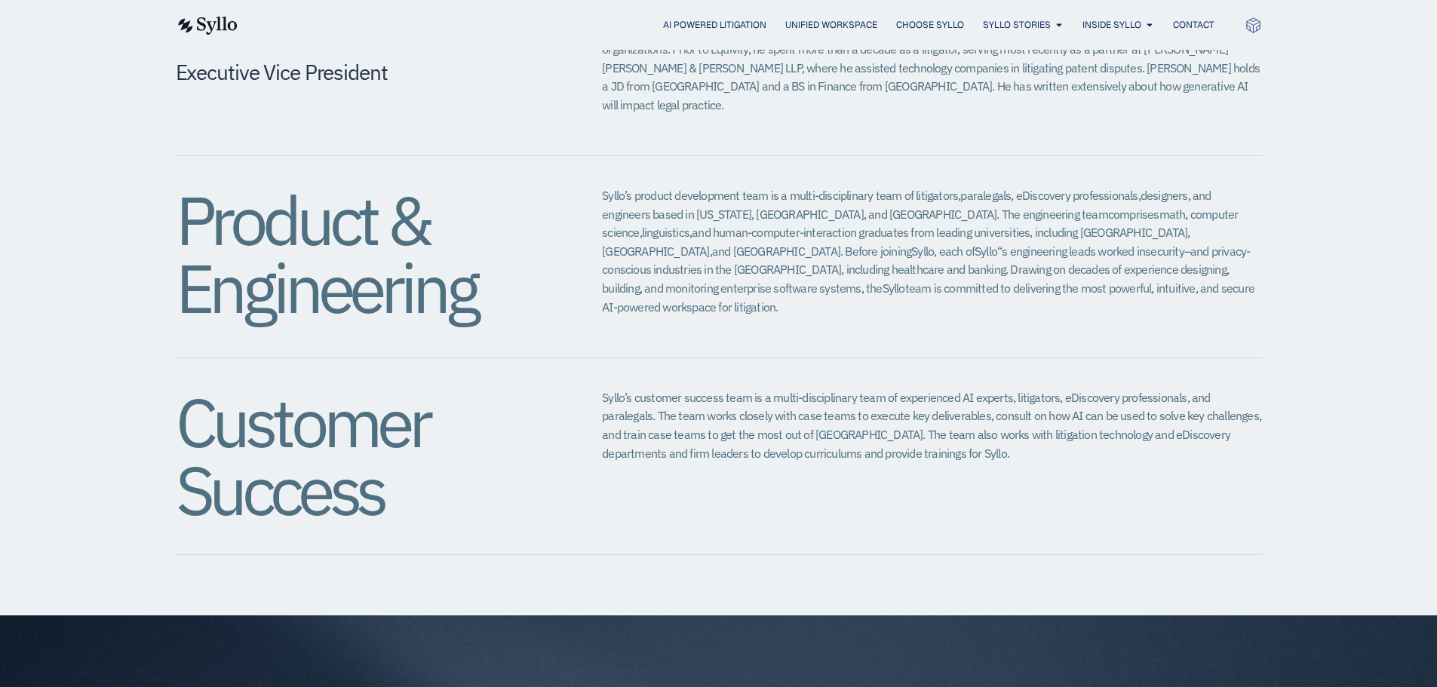
scroll to position [1659, 0]
